Goal: Navigation & Orientation: Find specific page/section

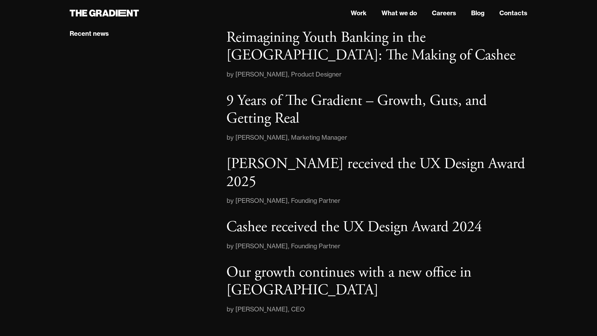
scroll to position [1033, 0]
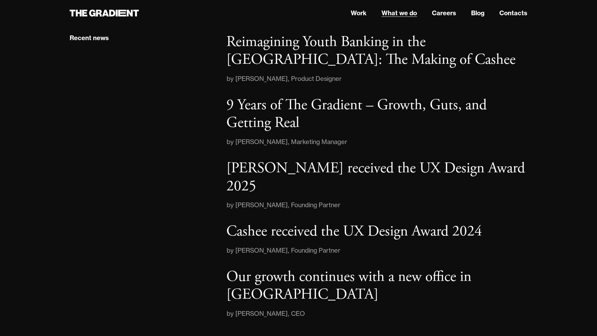
click at [393, 14] on link "What we do" at bounding box center [399, 12] width 35 height 9
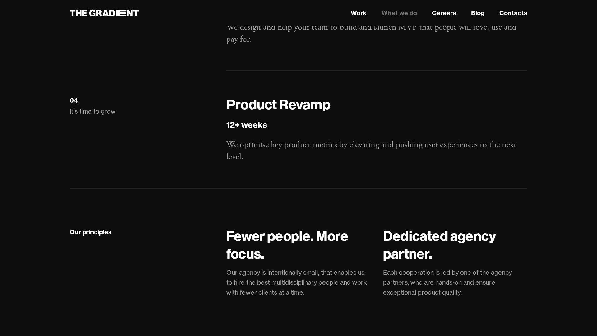
scroll to position [1146, 0]
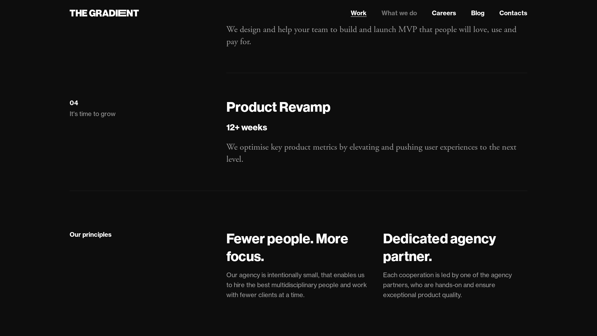
click at [358, 13] on link "Work" at bounding box center [359, 12] width 16 height 9
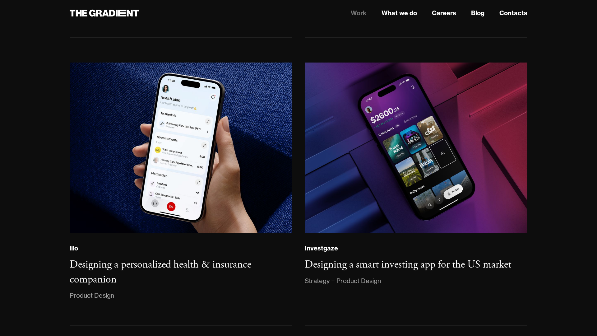
scroll to position [632, 0]
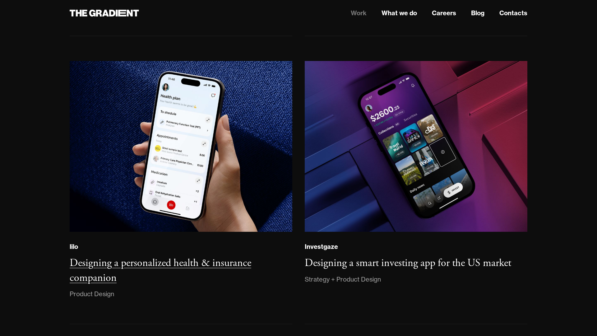
click at [102, 268] on h3 "Designing a personalized health & insurance companion" at bounding box center [161, 270] width 182 height 28
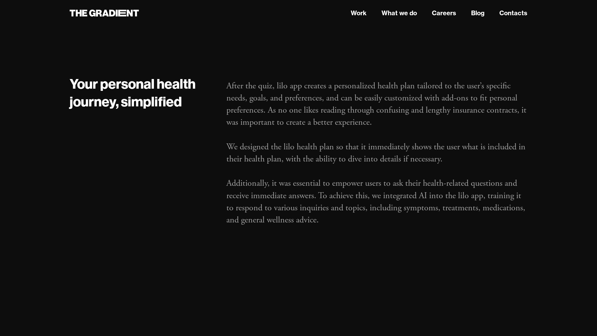
scroll to position [1144, 0]
